Goal: Download file/media

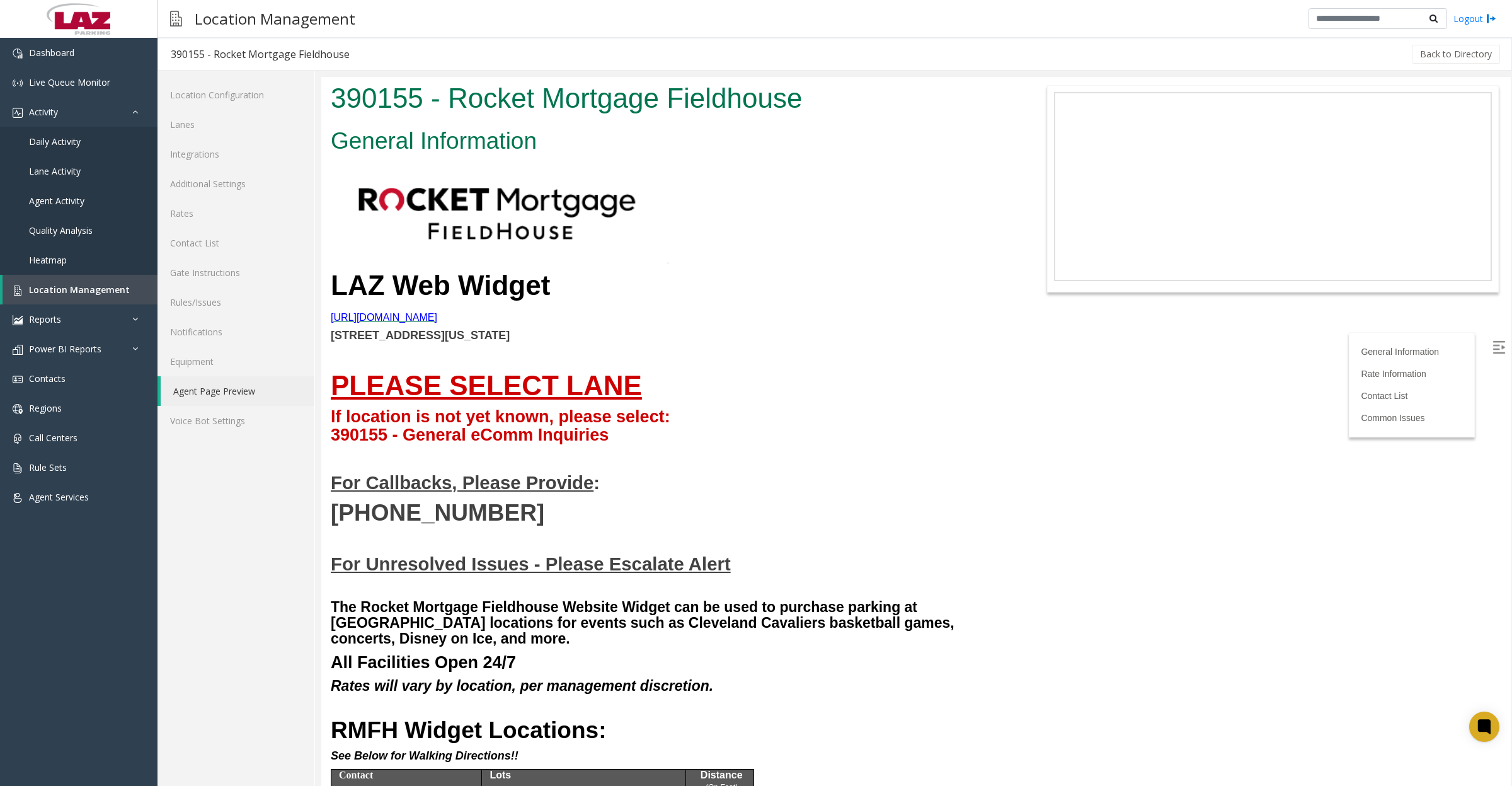
scroll to position [2285, 0]
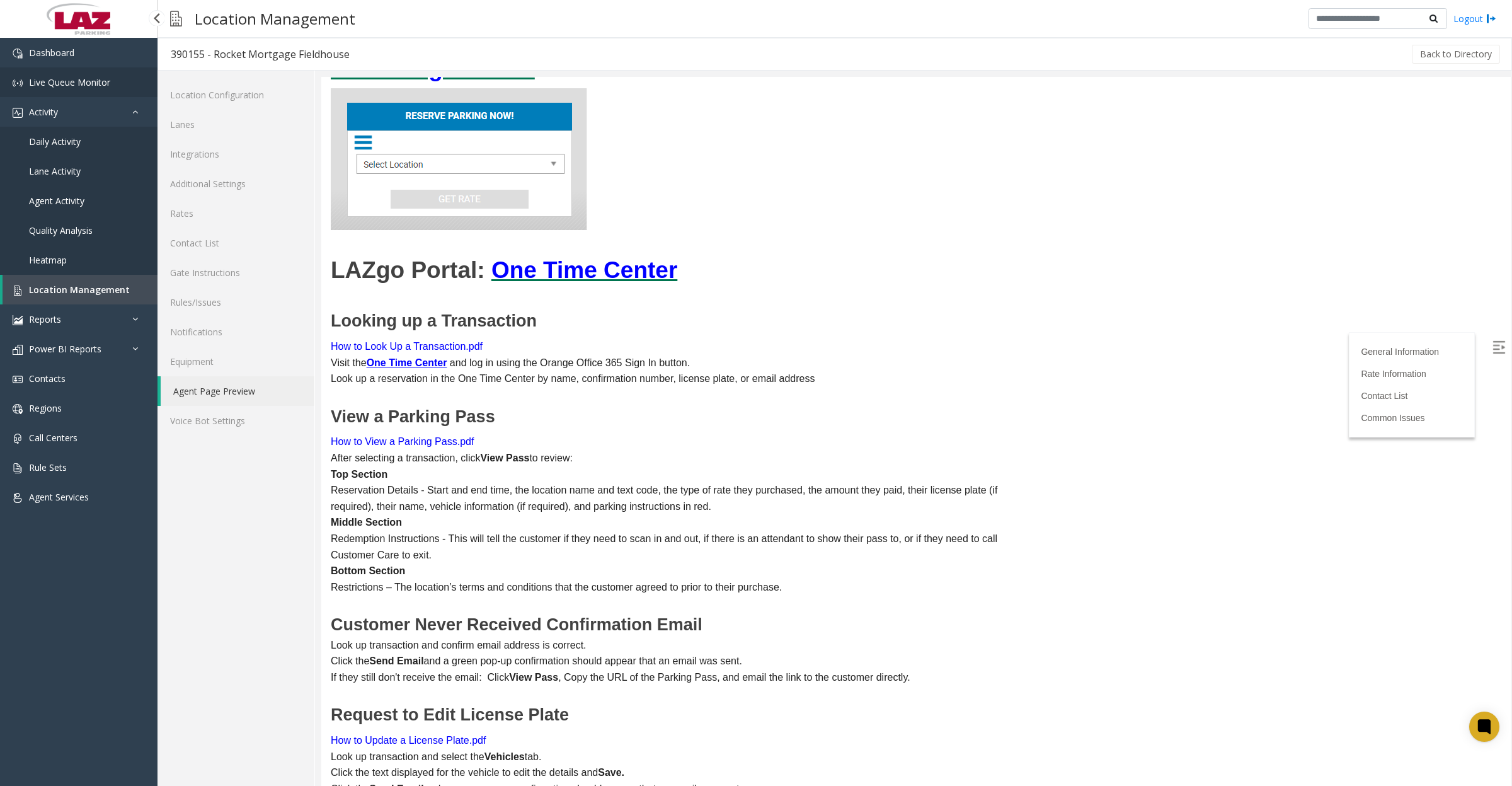
click at [108, 70] on link "Live Queue Monitor" at bounding box center [79, 82] width 158 height 29
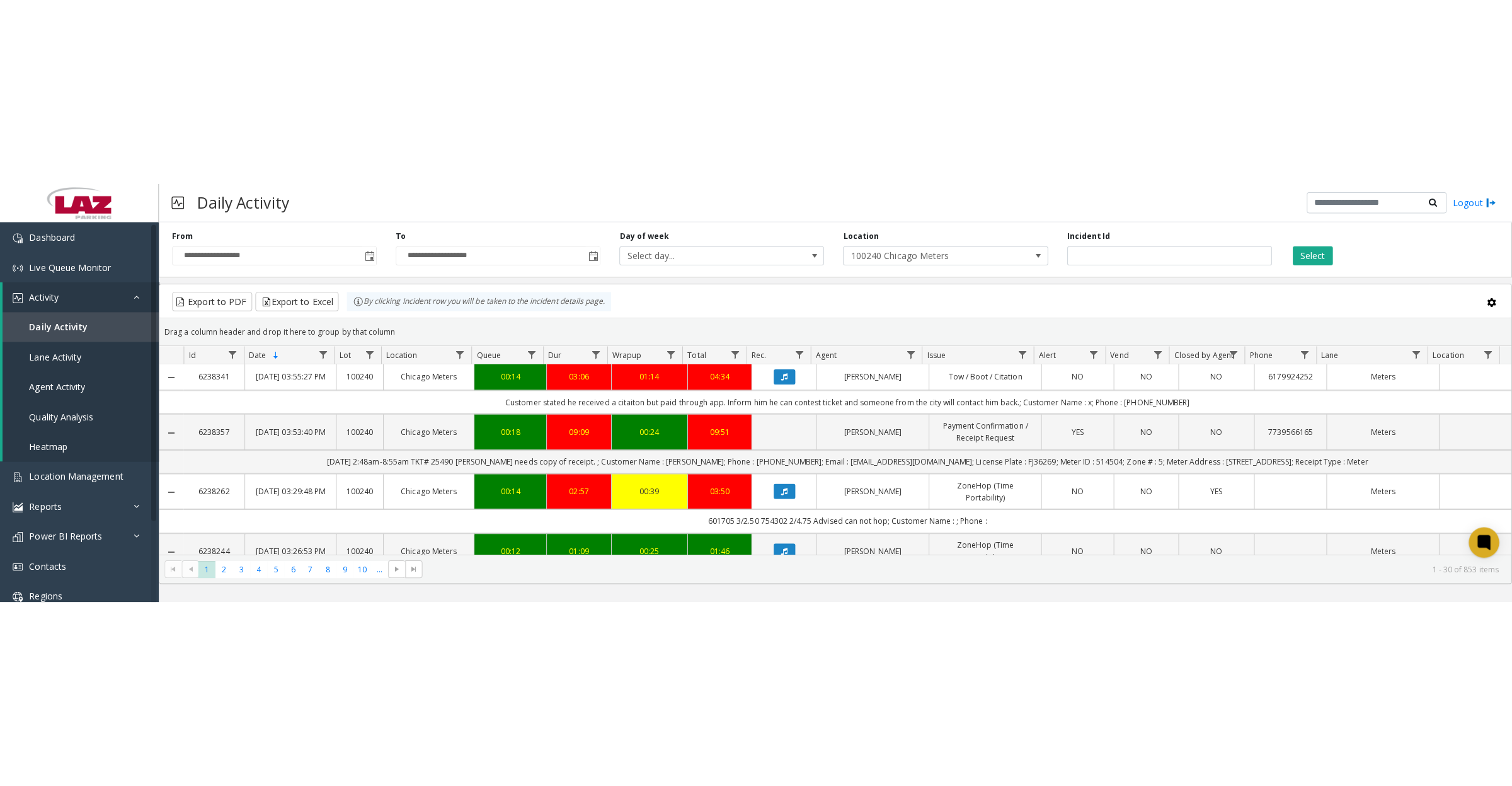
scroll to position [502, 0]
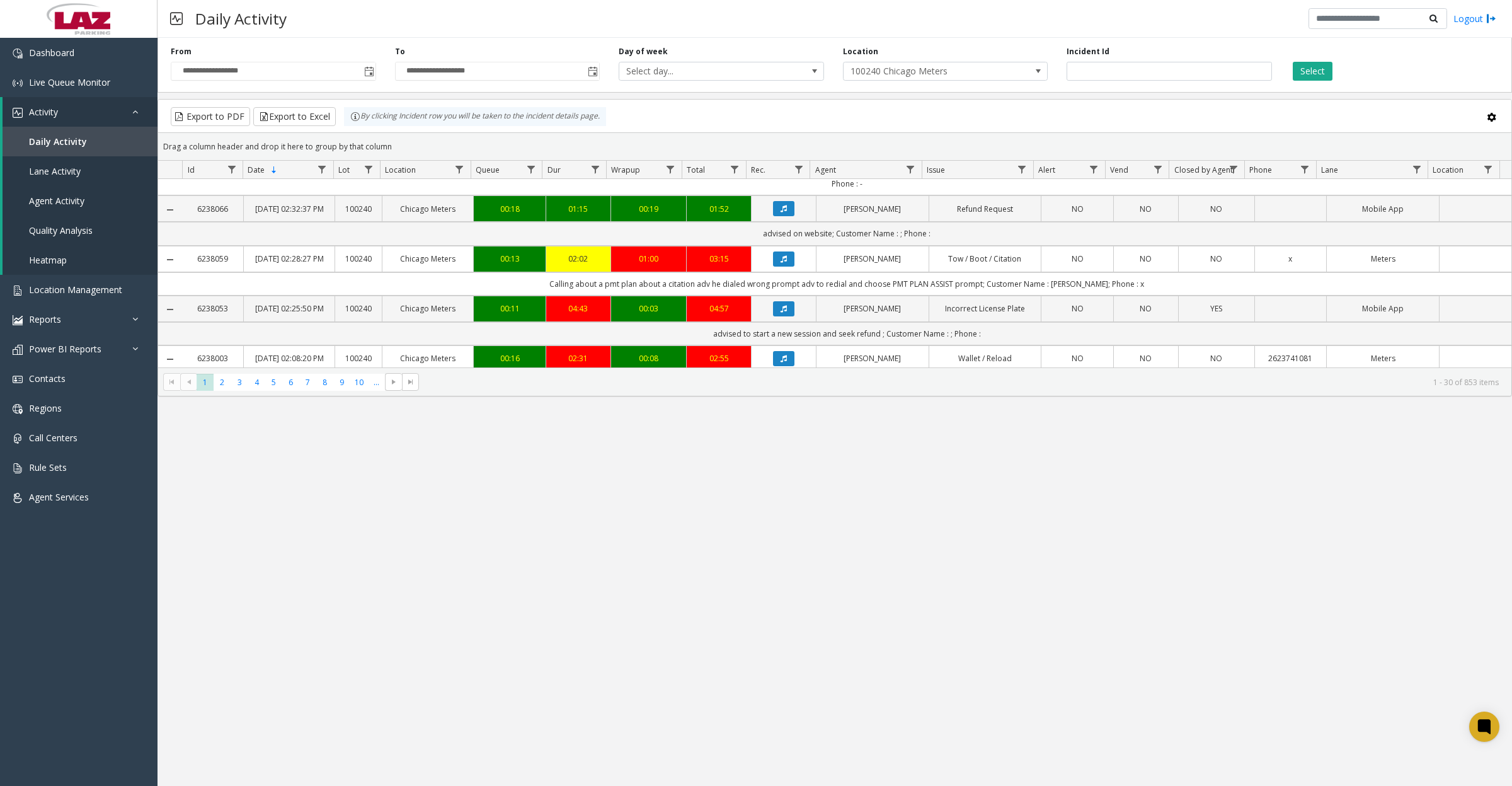
click at [1314, 67] on button "Select" at bounding box center [1312, 71] width 40 height 19
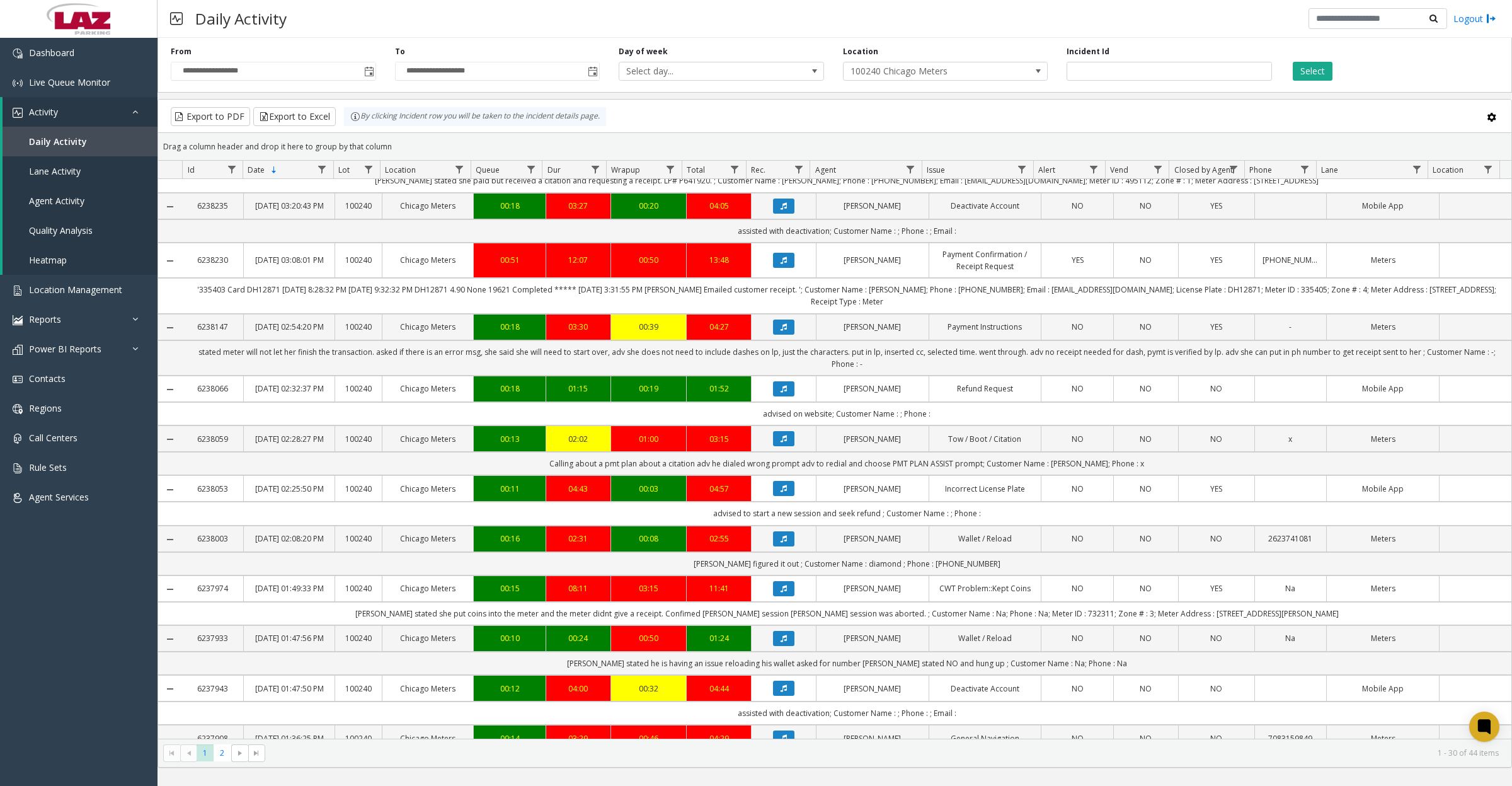
scroll to position [423, 0]
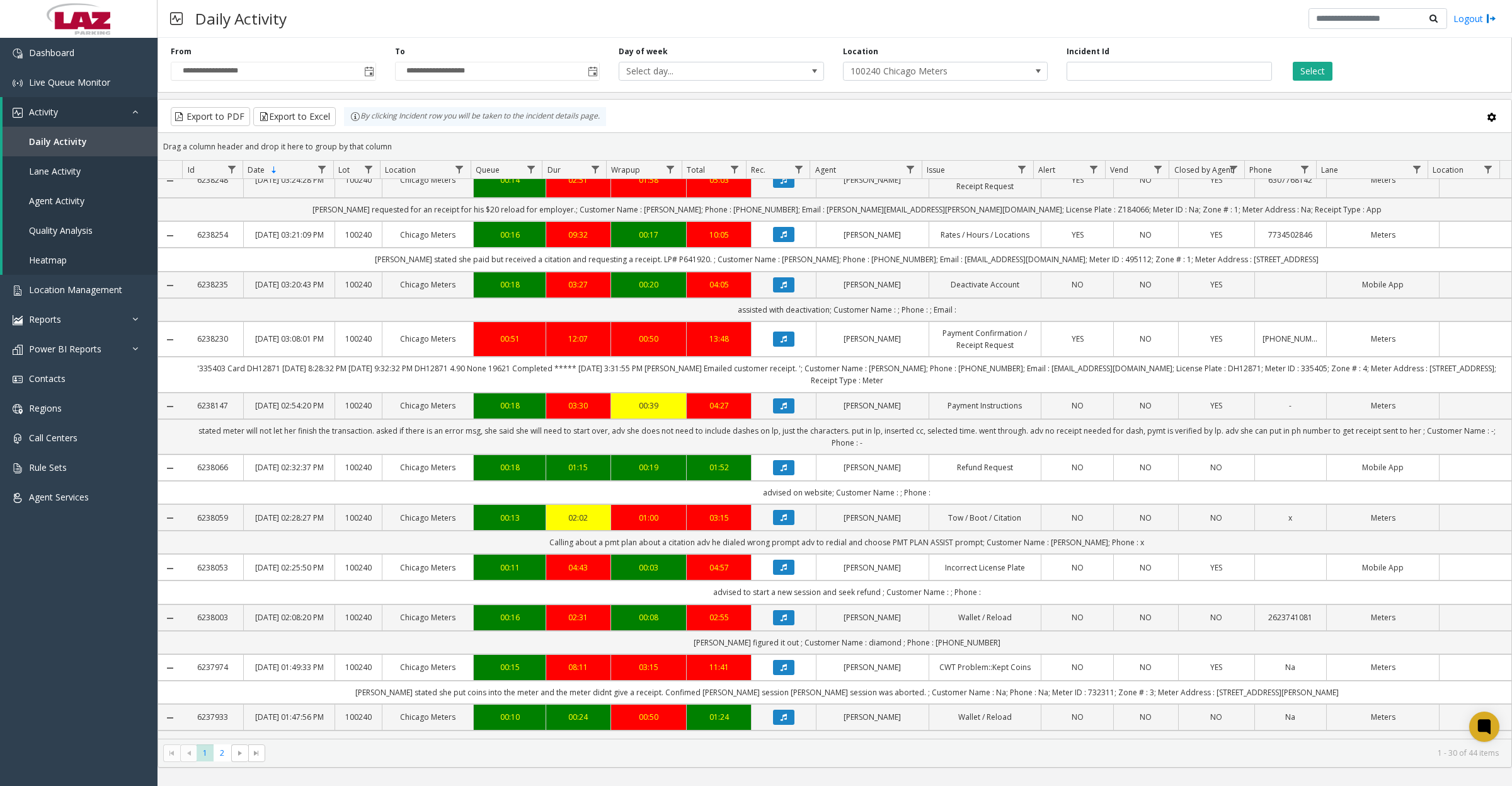
click at [1319, 75] on button "Select" at bounding box center [1312, 71] width 40 height 19
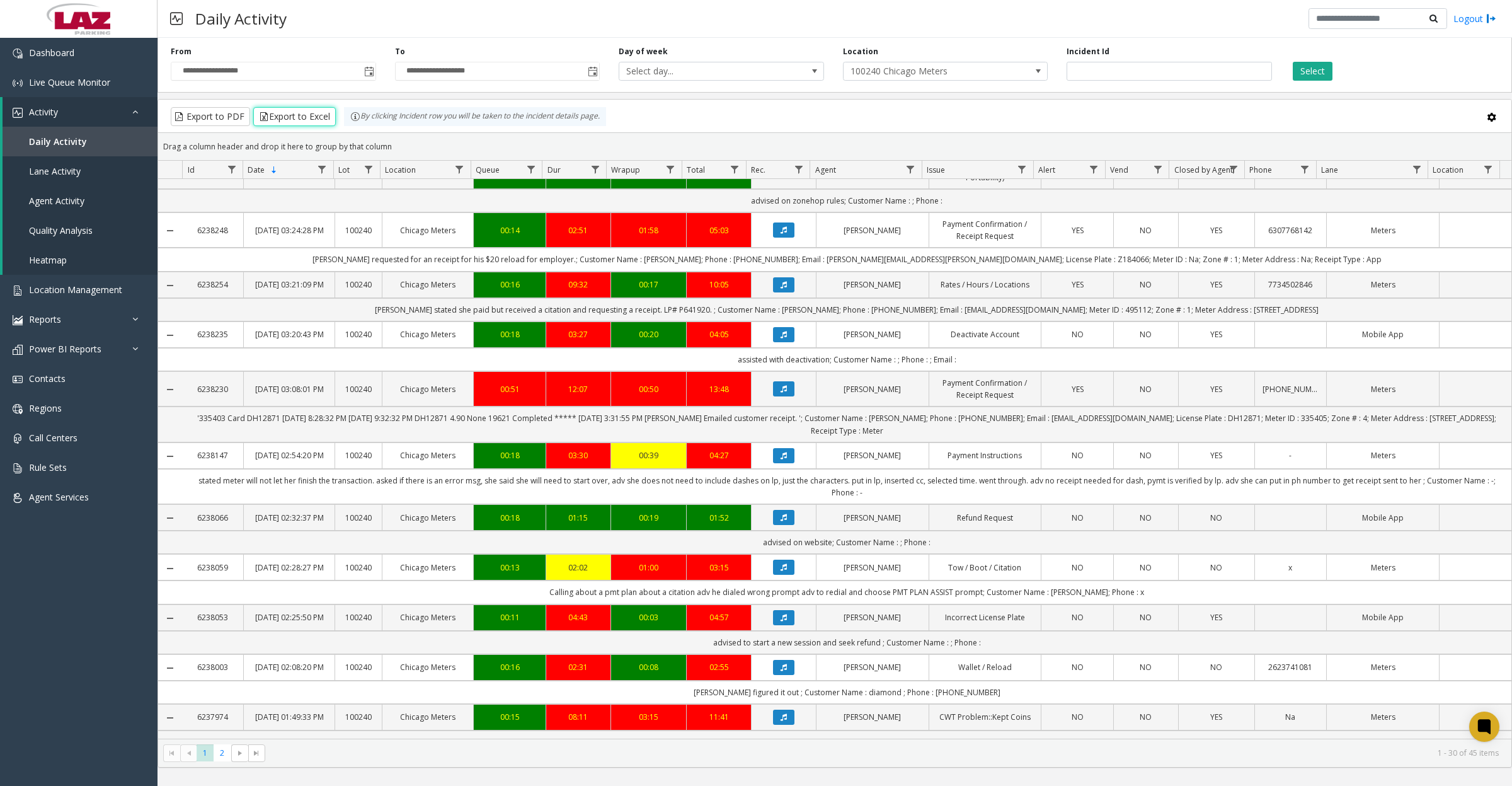
click at [301, 114] on button "Export to Excel" at bounding box center [294, 116] width 82 height 19
